Goal: Task Accomplishment & Management: Manage account settings

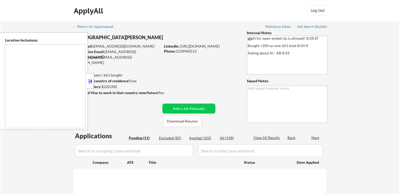
select select ""pending""
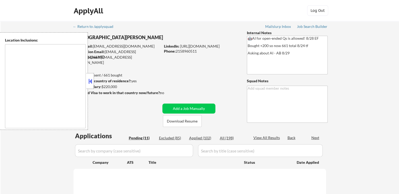
select select ""pending""
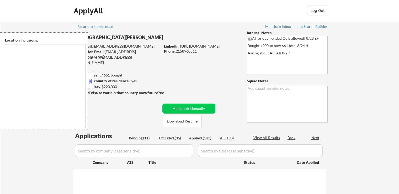
select select ""pending""
type textarea "Manhattan, NY Brooklyn, NY Jersey City, NJ Hoboken, NJ Weehawken, NJ Union City…"
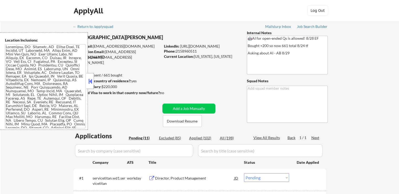
click at [92, 81] on button at bounding box center [90, 81] width 6 height 8
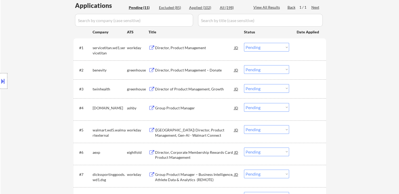
scroll to position [131, 0]
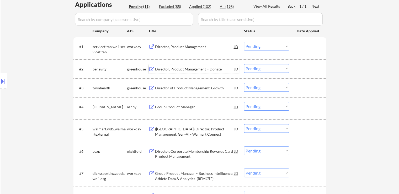
click at [186, 68] on div "Director, Product Management – Donate" at bounding box center [194, 68] width 79 height 5
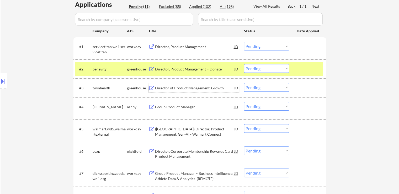
click at [173, 88] on div "Director of Product Management, Growth" at bounding box center [194, 87] width 79 height 5
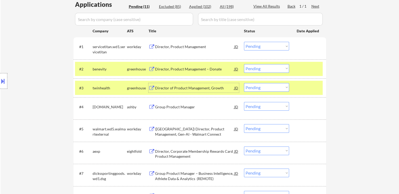
click at [0, 82] on button at bounding box center [3, 81] width 6 height 9
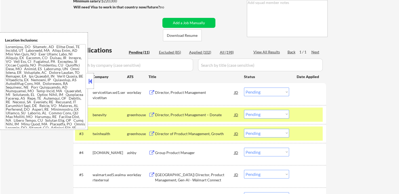
scroll to position [79, 0]
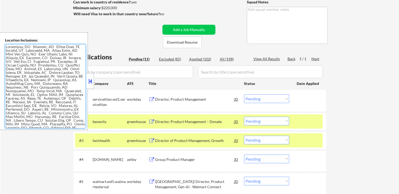
drag, startPoint x: 6, startPoint y: 45, endPoint x: 27, endPoint y: 76, distance: 36.9
click at [27, 76] on textarea at bounding box center [45, 86] width 81 height 84
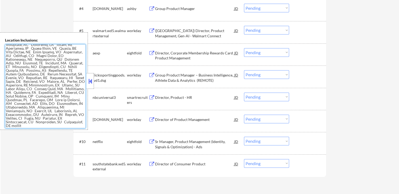
scroll to position [236, 0]
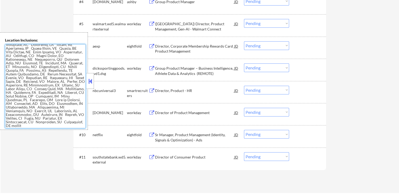
click at [55, 125] on textarea at bounding box center [45, 86] width 81 height 84
click at [91, 81] on button at bounding box center [90, 81] width 6 height 8
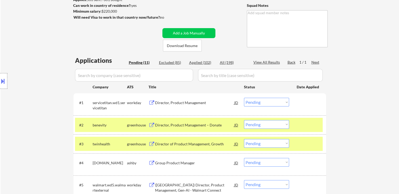
scroll to position [105, 0]
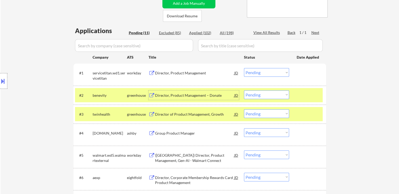
click at [188, 97] on div "Director, Product Management – Donate" at bounding box center [194, 95] width 79 height 5
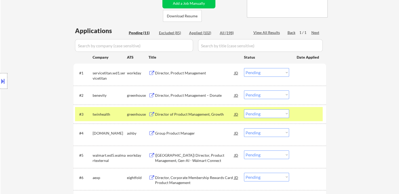
click at [185, 113] on div "Director of Product Management, Growth" at bounding box center [194, 114] width 79 height 5
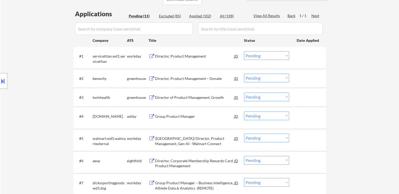
scroll to position [131, 0]
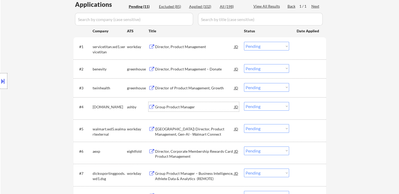
click at [172, 107] on div "Group Product Manager" at bounding box center [194, 106] width 79 height 5
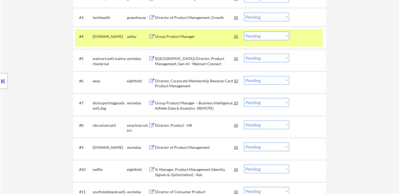
scroll to position [210, 0]
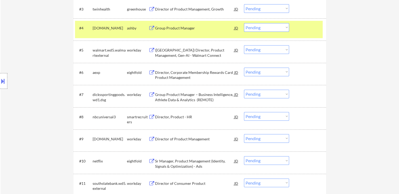
click at [173, 115] on div "Director, Product - HR" at bounding box center [194, 116] width 79 height 5
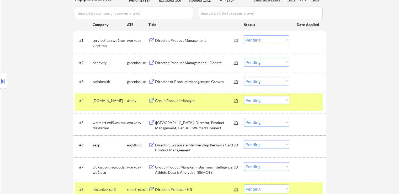
scroll to position [131, 0]
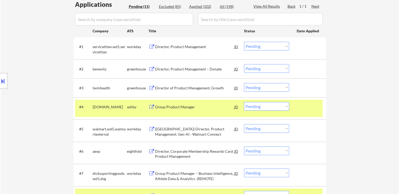
click at [252, 68] on select "Choose an option... Pending Applied Excluded (Questions) Excluded (Expired) Exc…" at bounding box center [266, 68] width 45 height 9
click at [244, 64] on select "Choose an option... Pending Applied Excluded (Questions) Excluded (Expired) Exc…" at bounding box center [266, 68] width 45 height 9
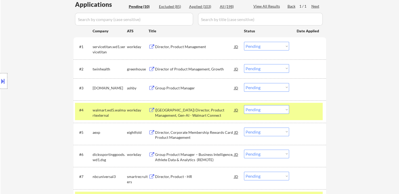
click at [3, 85] on div at bounding box center [3, 81] width 7 height 16
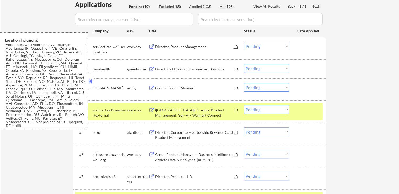
click at [91, 81] on button at bounding box center [90, 81] width 6 height 8
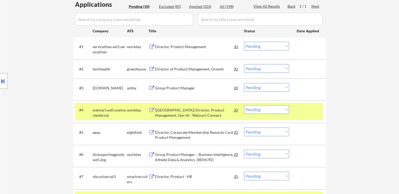
click at [263, 67] on select "Choose an option... Pending Applied Excluded (Questions) Excluded (Expired) Exc…" at bounding box center [266, 68] width 45 height 9
click at [244, 64] on select "Choose an option... Pending Applied Excluded (Questions) Excluded (Expired) Exc…" at bounding box center [266, 68] width 45 height 9
select select ""pending""
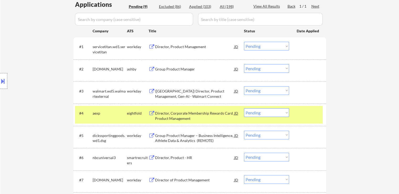
click at [48, 49] on div "Location Inclusions:" at bounding box center [47, 80] width 94 height 97
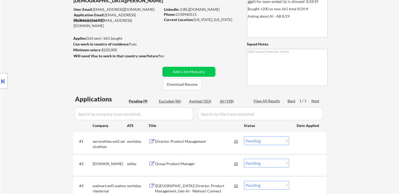
scroll to position [52, 0]
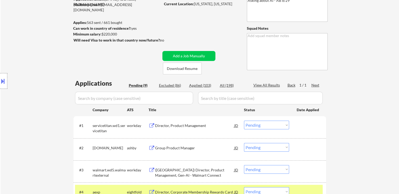
click at [150, 124] on button at bounding box center [152, 125] width 7 height 5
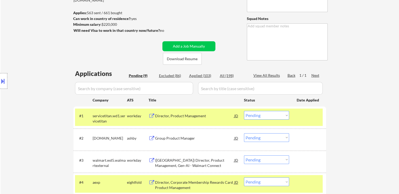
scroll to position [79, 0]
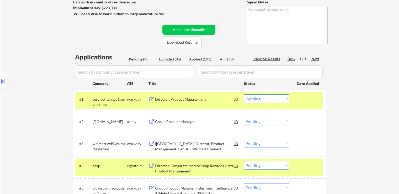
click at [150, 120] on button at bounding box center [152, 121] width 7 height 5
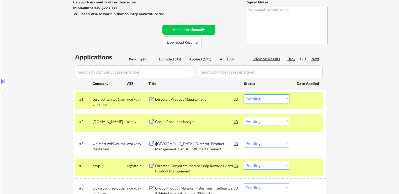
drag, startPoint x: 266, startPoint y: 97, endPoint x: 266, endPoint y: 101, distance: 3.7
click at [266, 97] on select "Choose an option... Pending Applied Excluded (Questions) Excluded (Expired) Exc…" at bounding box center [266, 98] width 45 height 9
click at [244, 94] on select "Choose an option... Pending Applied Excluded (Questions) Excluded (Expired) Exc…" at bounding box center [266, 98] width 45 height 9
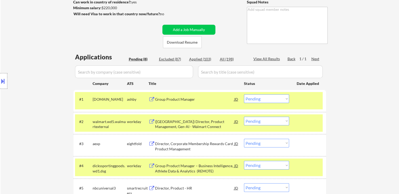
click at [7, 81] on div at bounding box center [3, 81] width 7 height 16
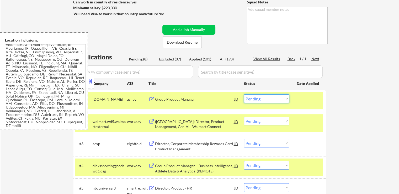
click at [275, 97] on select "Choose an option... Pending Applied Excluded (Questions) Excluded (Expired) Exc…" at bounding box center [266, 98] width 45 height 9
click at [244, 94] on select "Choose an option... Pending Applied Excluded (Questions) Excluded (Expired) Exc…" at bounding box center [266, 98] width 45 height 9
click at [150, 119] on button at bounding box center [152, 121] width 7 height 5
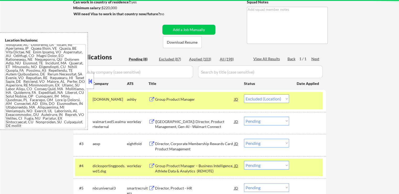
select select ""pending""
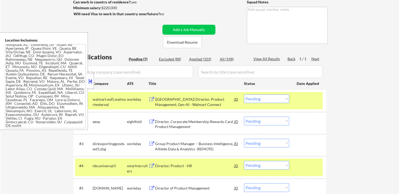
scroll to position [0, 0]
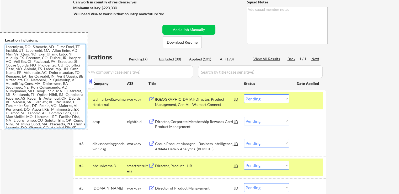
click at [210, 10] on div "← Return to /applysquad Mailslurp Inbox Job Search Builder Christian Pilling Us…" at bounding box center [200, 102] width 262 height 321
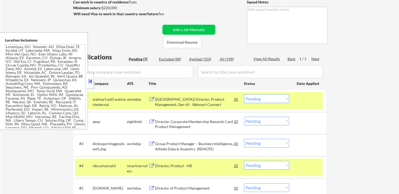
click at [342, 54] on div "← Return to /applysquad Mailslurp Inbox Job Search Builder Christian Pilling Us…" at bounding box center [200, 104] width 399 height 325
click at [41, 141] on div "← Return to /applysquad Mailslurp Inbox Job Search Builder Christian Pilling Us…" at bounding box center [200, 104] width 399 height 325
click at [269, 98] on select "Choose an option... Pending Applied Excluded (Questions) Excluded (Expired) Exc…" at bounding box center [266, 98] width 45 height 9
click at [244, 94] on select "Choose an option... Pending Applied Excluded (Questions) Excluded (Expired) Exc…" at bounding box center [266, 98] width 45 height 9
click at [37, 144] on div "← Return to /applysquad Mailslurp Inbox Job Search Builder Christian Pilling Us…" at bounding box center [200, 104] width 399 height 325
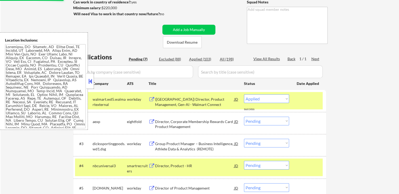
select select ""pending""
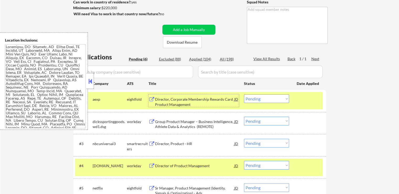
click at [151, 97] on div "Director, Corporate Membership Rewards Card Product Management JD" at bounding box center [194, 100] width 91 height 13
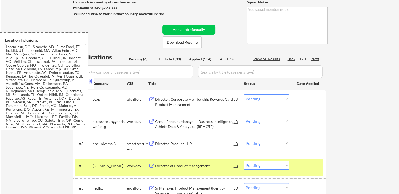
scroll to position [105, 0]
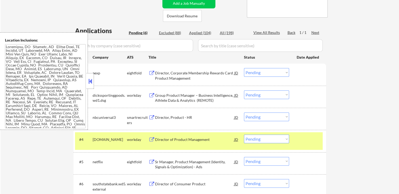
click at [151, 94] on button at bounding box center [152, 95] width 7 height 5
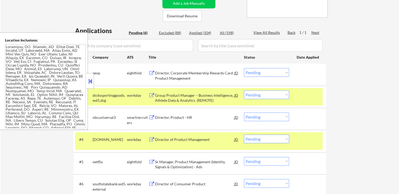
click at [264, 96] on select "Choose an option... Pending Applied Excluded (Questions) Excluded (Expired) Exc…" at bounding box center [266, 94] width 45 height 9
click at [244, 90] on select "Choose an option... Pending Applied Excluded (Questions) Excluded (Expired) Exc…" at bounding box center [266, 94] width 45 height 9
click at [152, 118] on button at bounding box center [152, 117] width 7 height 5
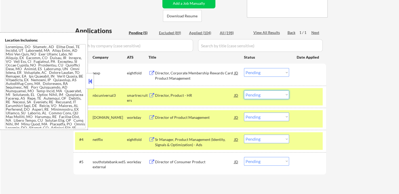
click at [259, 96] on select "Choose an option... Pending Applied Excluded (Questions) Excluded (Expired) Exc…" at bounding box center [266, 94] width 45 height 9
click at [244, 90] on select "Choose an option... Pending Applied Excluded (Questions) Excluded (Expired) Exc…" at bounding box center [266, 94] width 45 height 9
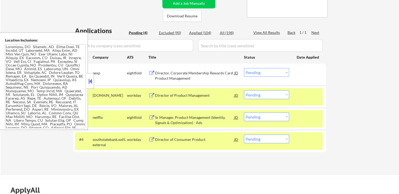
click at [152, 95] on button at bounding box center [152, 95] width 7 height 5
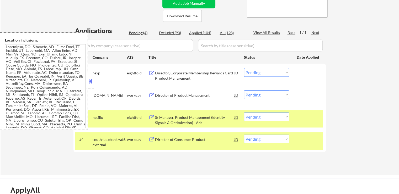
click at [273, 93] on select "Choose an option... Pending Applied Excluded (Questions) Excluded (Expired) Exc…" at bounding box center [266, 94] width 45 height 9
click at [244, 90] on select "Choose an option... Pending Applied Excluded (Questions) Excluded (Expired) Exc…" at bounding box center [266, 94] width 45 height 9
click at [349, 92] on div "← Return to /applysquad Mailslurp Inbox Job Search Builder Christian Pilling Us…" at bounding box center [200, 45] width 399 height 259
select select ""pending""
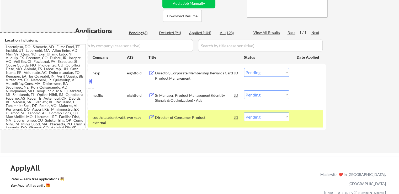
click at [166, 143] on div "← Return to /applysquad Mailslurp Inbox Job Search Builder Christian Pilling Us…" at bounding box center [200, 32] width 262 height 233
click at [152, 118] on button at bounding box center [152, 117] width 7 height 5
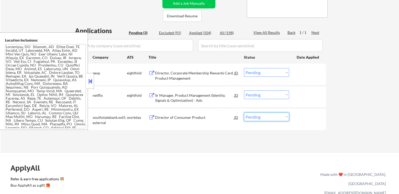
click at [271, 118] on select "Choose an option... Pending Applied Excluded (Questions) Excluded (Expired) Exc…" at bounding box center [266, 116] width 45 height 9
select select ""excluded__salary_""
click at [244, 112] on select "Choose an option... Pending Applied Excluded (Questions) Excluded (Expired) Exc…" at bounding box center [266, 116] width 45 height 9
click at [201, 138] on div "Applications Pending (3) Excluded (91) Applied (104) All (198) View All Results…" at bounding box center [199, 84] width 253 height 117
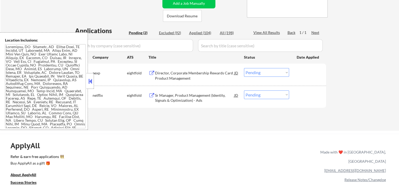
click at [152, 94] on button at bounding box center [152, 95] width 7 height 5
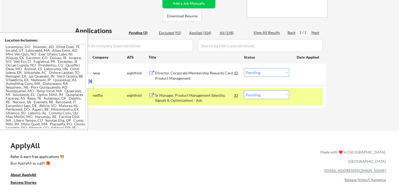
click at [269, 95] on select "Choose an option... Pending Applied Excluded (Questions) Excluded (Expired) Exc…" at bounding box center [266, 94] width 45 height 9
select select ""excluded__expired_""
click at [244, 90] on select "Choose an option... Pending Applied Excluded (Questions) Excluded (Expired) Exc…" at bounding box center [266, 94] width 45 height 9
click at [214, 122] on div "← Return to /applysquad Mailslurp Inbox Job Search Builder Christian Pilling Us…" at bounding box center [200, 21] width 262 height 210
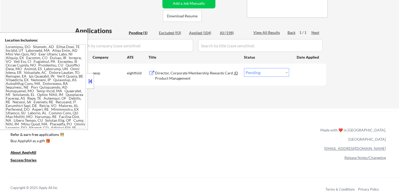
click at [152, 73] on button at bounding box center [152, 73] width 7 height 5
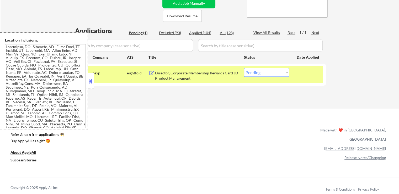
click at [274, 72] on select "Choose an option... Pending Applied Excluded (Questions) Excluded (Expired) Exc…" at bounding box center [266, 72] width 45 height 9
select select ""excluded__other_""
click at [244, 68] on select "Choose an option... Pending Applied Excluded (Questions) Excluded (Expired) Exc…" at bounding box center [266, 72] width 45 height 9
click at [193, 137] on link "Refer & earn free applications 👯‍♀️" at bounding box center [110, 136] width 200 height 6
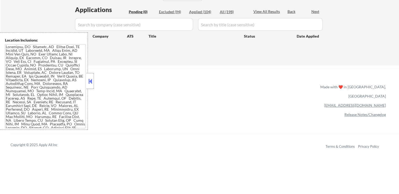
scroll to position [105, 0]
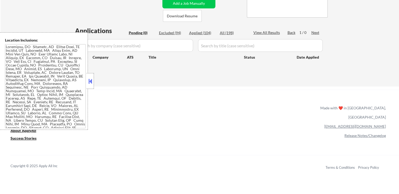
click at [204, 31] on div "Applied (104)" at bounding box center [202, 32] width 26 height 5
click at [197, 34] on div "Applied (104)" at bounding box center [202, 32] width 26 height 5
select select ""applied""
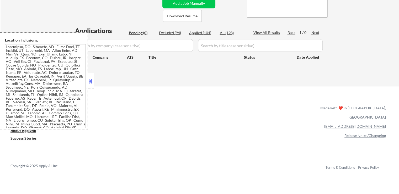
select select ""applied""
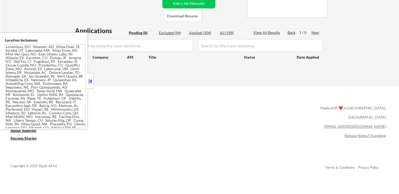
select select ""applied""
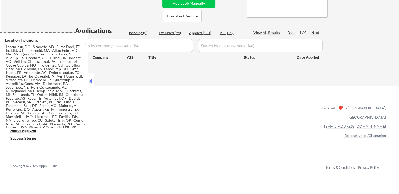
select select ""applied""
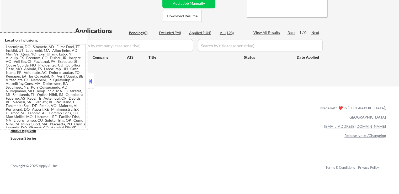
select select ""applied""
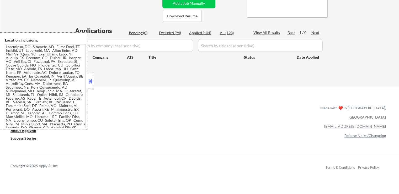
select select ""applied""
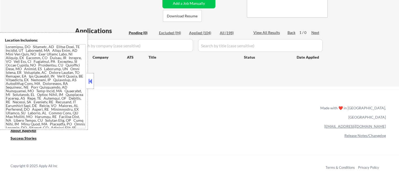
select select ""applied""
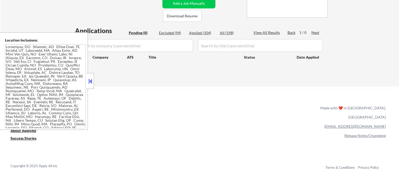
select select ""applied""
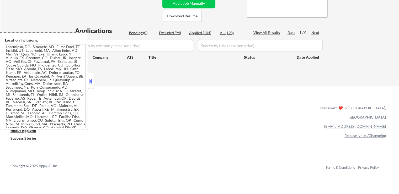
select select ""applied""
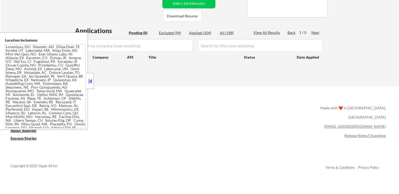
select select ""applied""
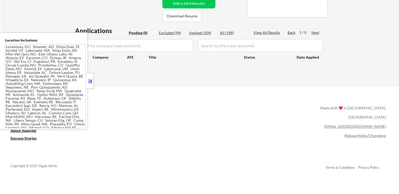
select select ""applied""
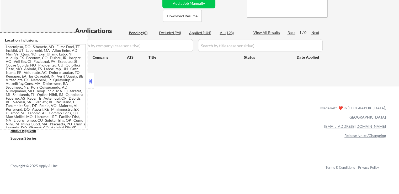
select select ""applied""
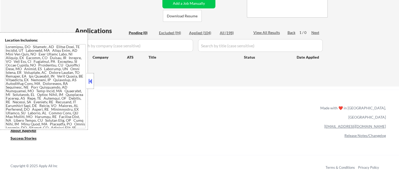
select select ""applied""
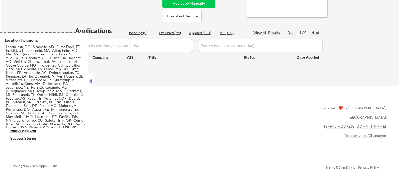
select select ""applied""
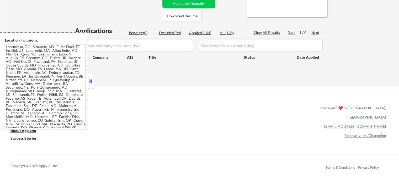
select select ""applied""
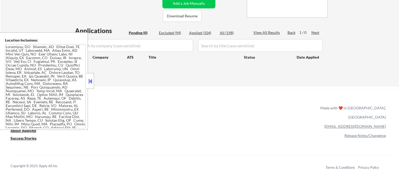
select select ""applied""
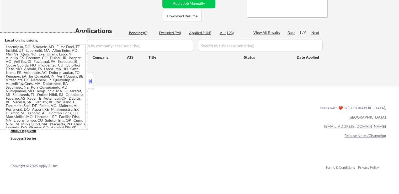
select select ""applied""
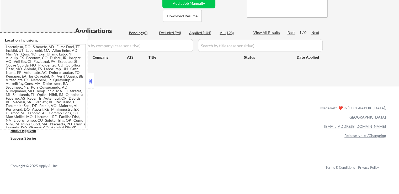
select select ""applied""
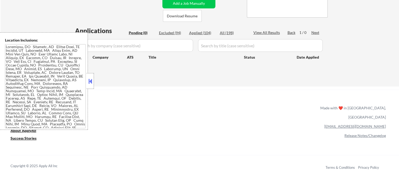
select select ""applied""
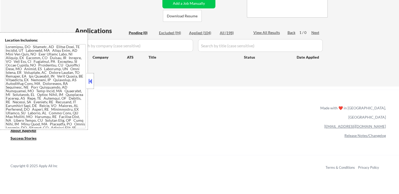
select select ""applied""
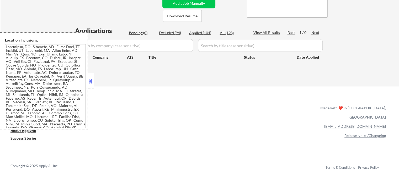
select select ""applied""
